Goal: Find specific page/section: Find specific page/section

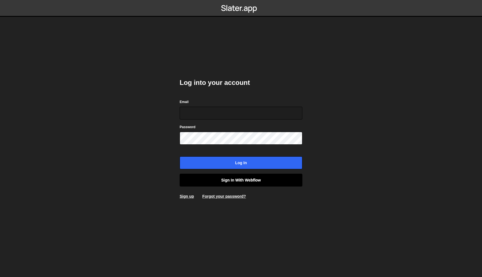
click at [250, 180] on link "Sign in with Webflow" at bounding box center [241, 180] width 123 height 13
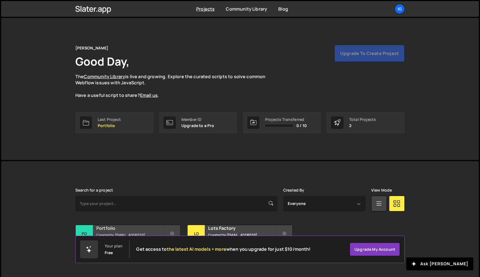
click at [130, 228] on h2 "Portfolio" at bounding box center [129, 228] width 67 height 6
